Goal: Find specific page/section: Find specific page/section

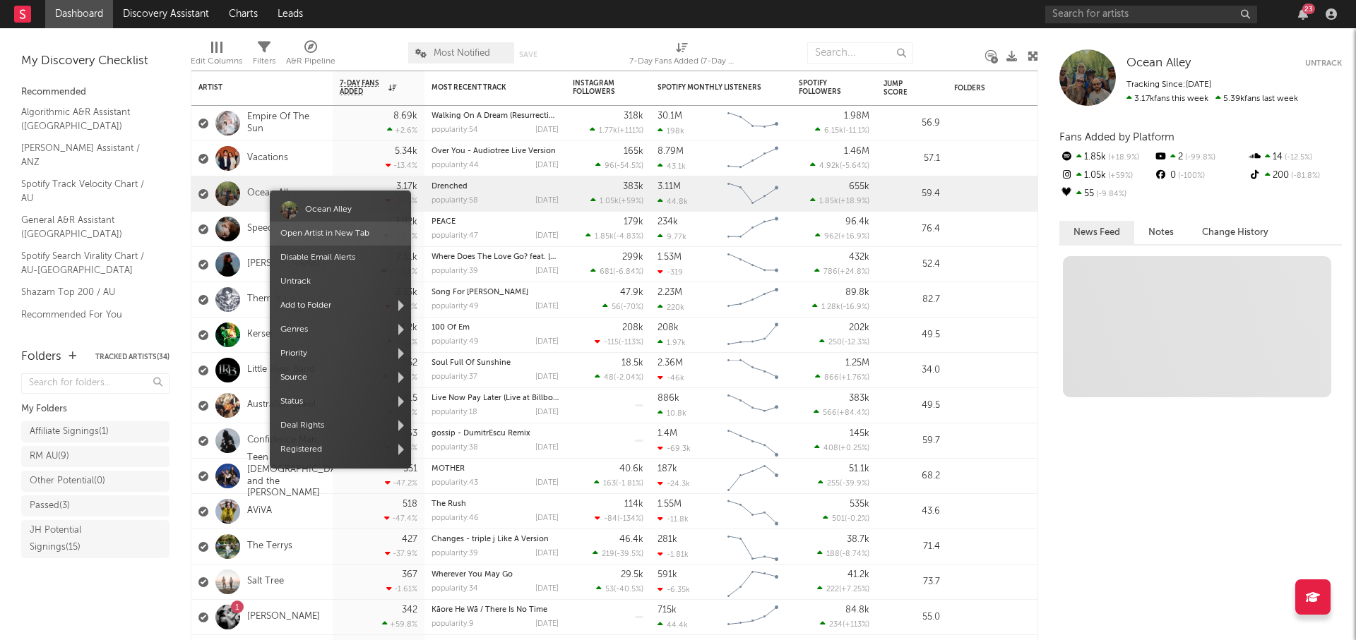
click at [323, 226] on span "Open Artist in New Tab" at bounding box center [340, 234] width 141 height 24
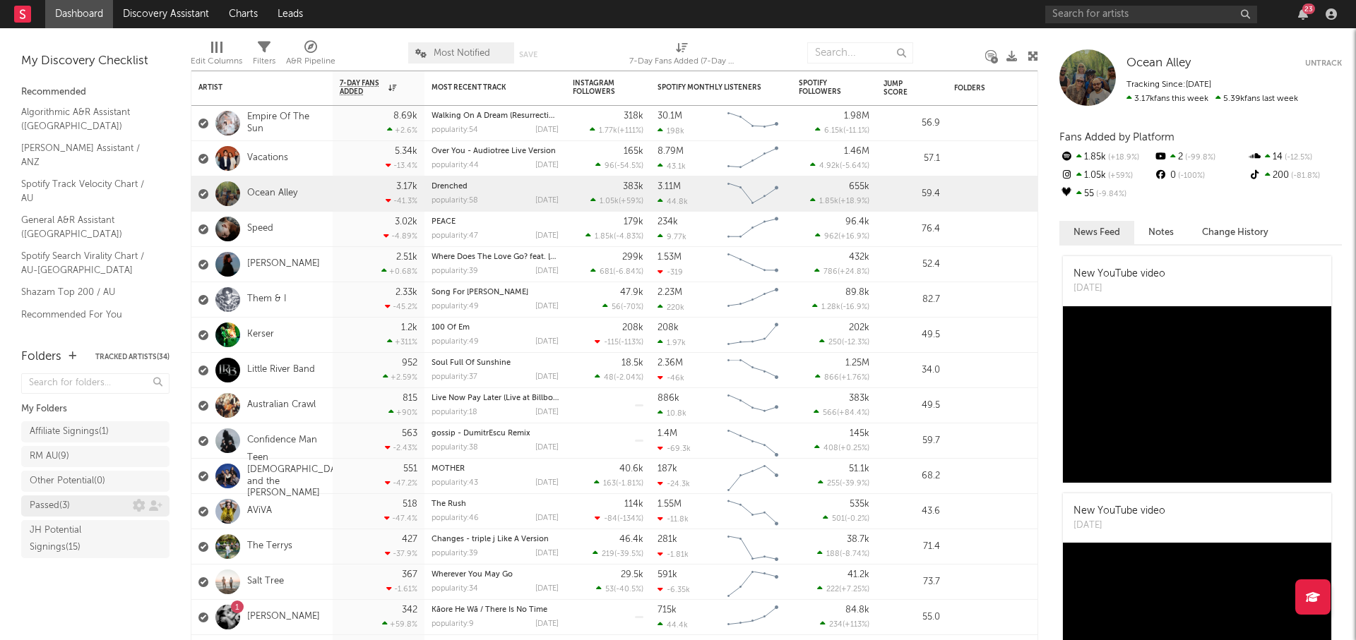
click at [62, 507] on div "Passed ( 3 )" at bounding box center [50, 506] width 40 height 17
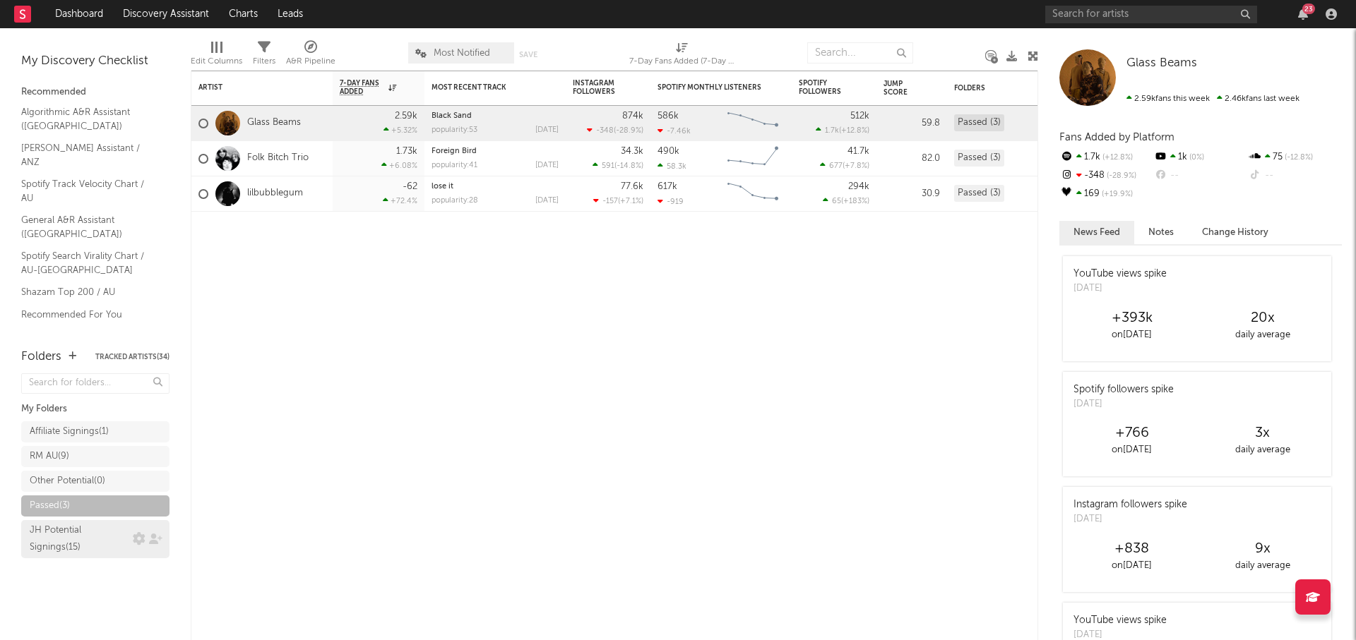
click at [66, 532] on div "JH Potential Signings ( 15 )" at bounding box center [80, 539] width 100 height 34
